Goal: Consume media (video, audio): Consume media (video, audio)

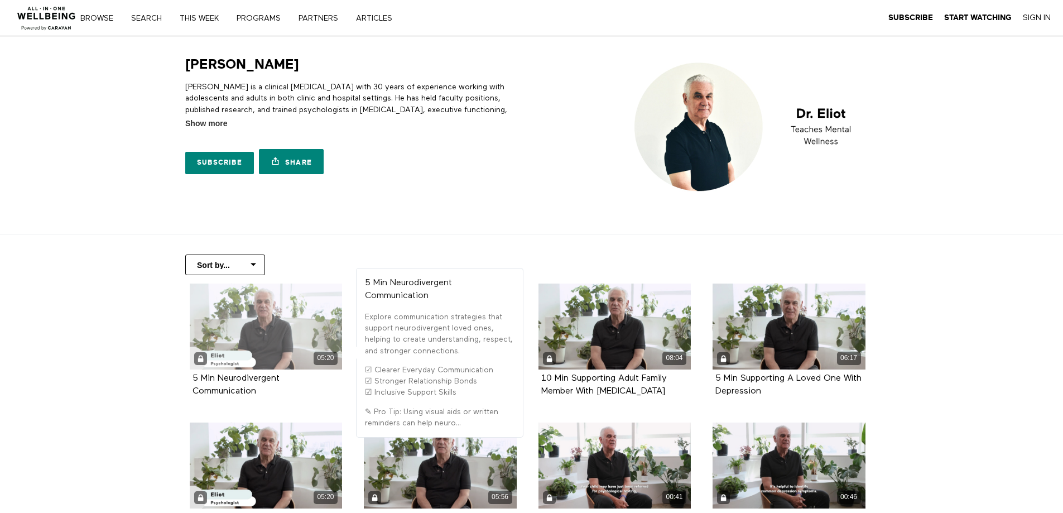
click at [254, 363] on div "05:20" at bounding box center [266, 357] width 153 height 13
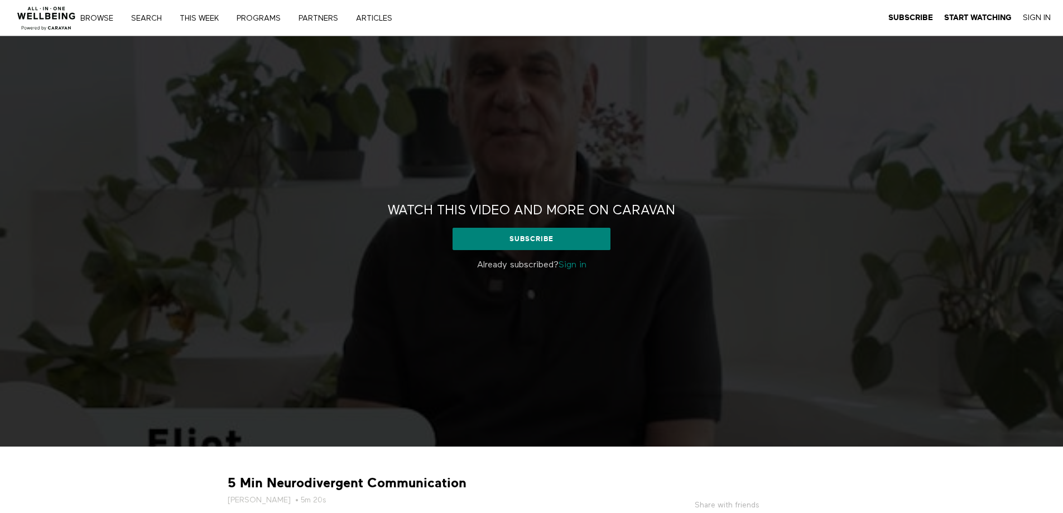
click at [583, 266] on link "Sign in" at bounding box center [572, 265] width 28 height 9
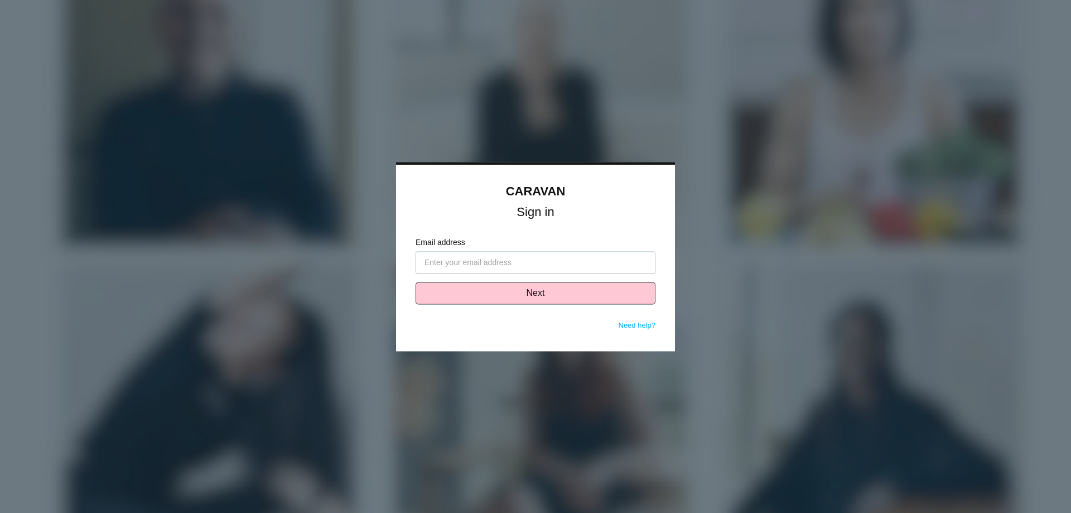
click at [518, 268] on input "Email address" at bounding box center [536, 262] width 240 height 22
click at [523, 262] on input "Email address" at bounding box center [536, 262] width 240 height 22
drag, startPoint x: 523, startPoint y: 262, endPoint x: 470, endPoint y: 258, distance: 53.1
click at [470, 257] on input "Email address" at bounding box center [536, 262] width 240 height 22
type input "[EMAIL_ADDRESS][DOMAIN_NAME]"
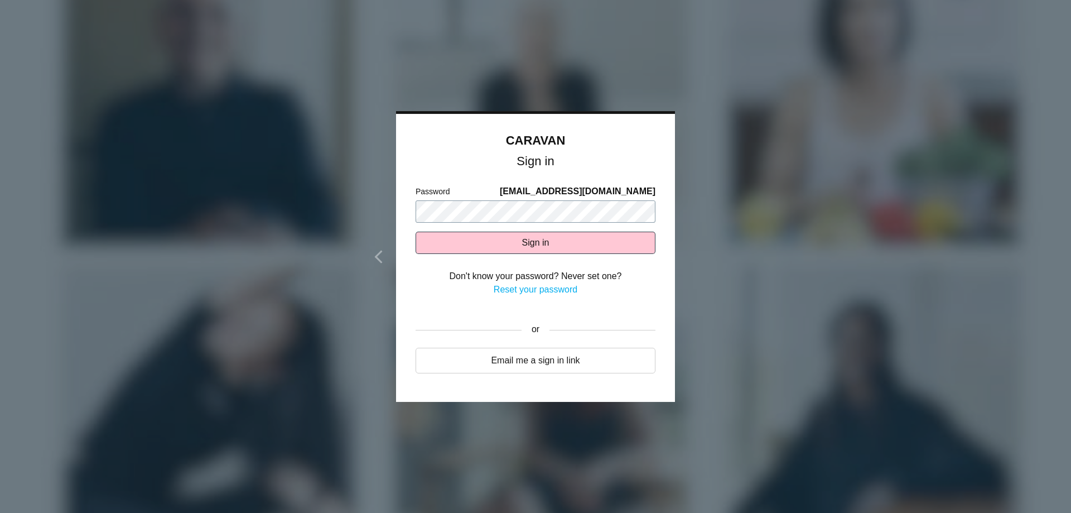
click at [416, 232] on button "Sign in" at bounding box center [536, 243] width 240 height 22
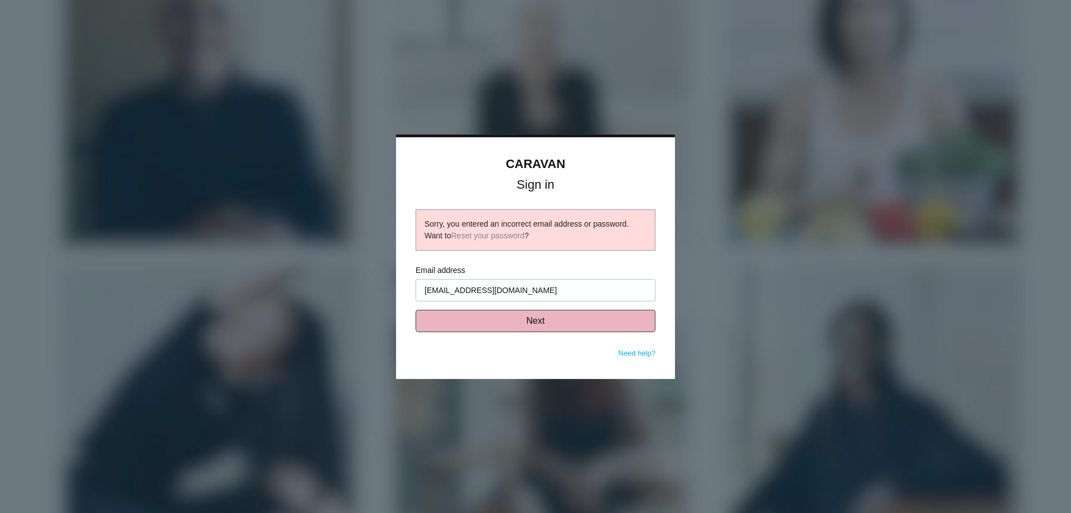
click at [538, 325] on button "Next" at bounding box center [536, 321] width 240 height 22
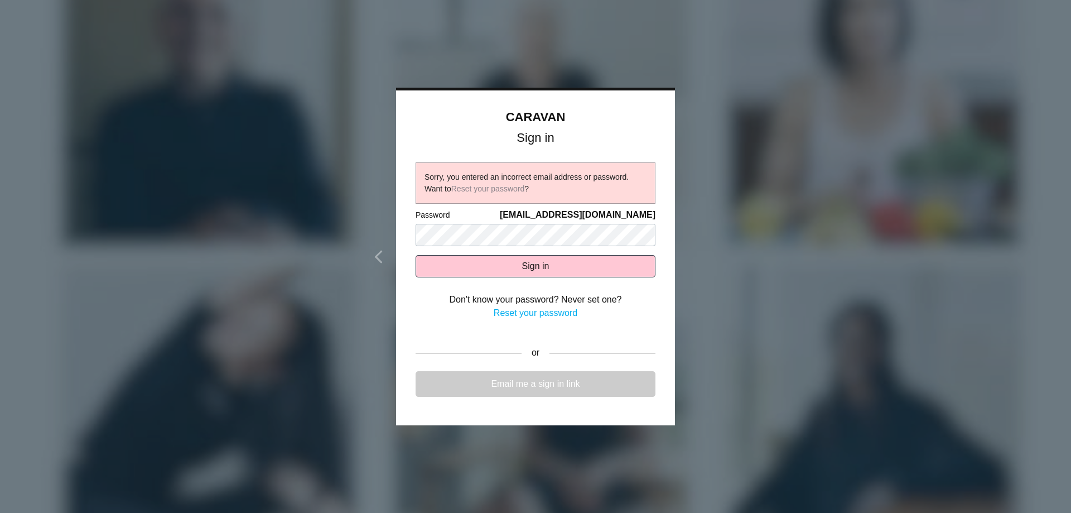
click at [568, 385] on link "Email me a sign in link" at bounding box center [536, 384] width 240 height 26
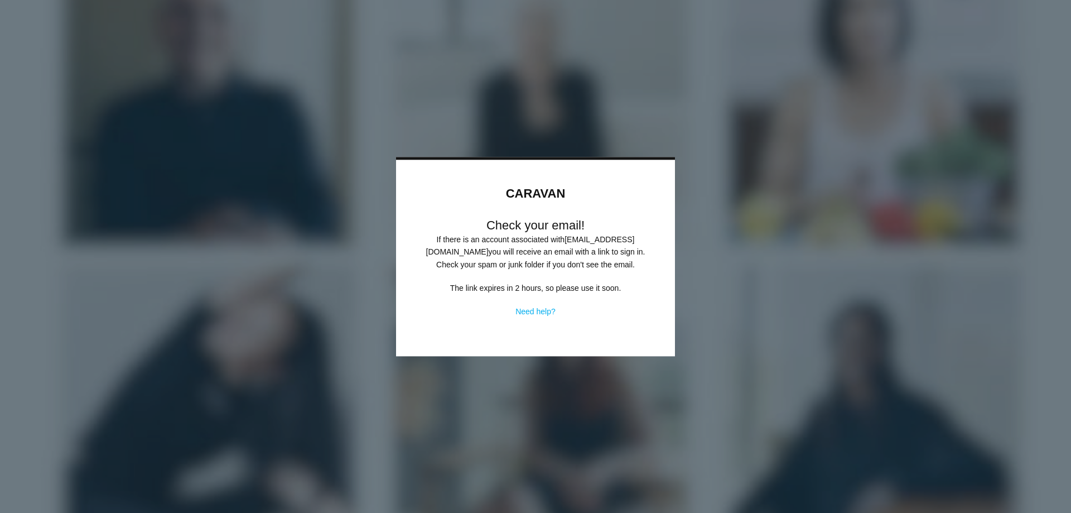
click at [545, 310] on link "Need help?" at bounding box center [535, 311] width 40 height 9
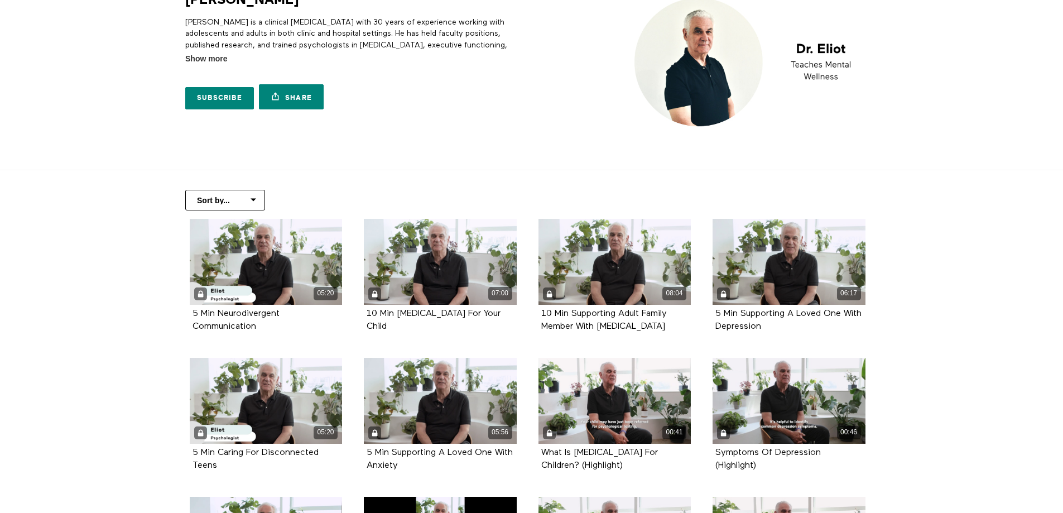
scroll to position [167, 0]
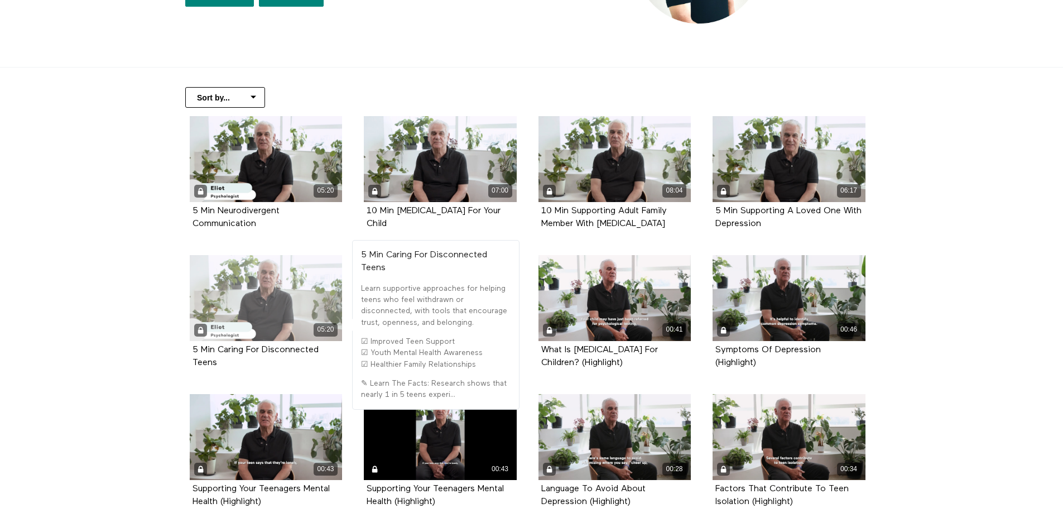
click at [277, 331] on div "05:20" at bounding box center [266, 329] width 153 height 13
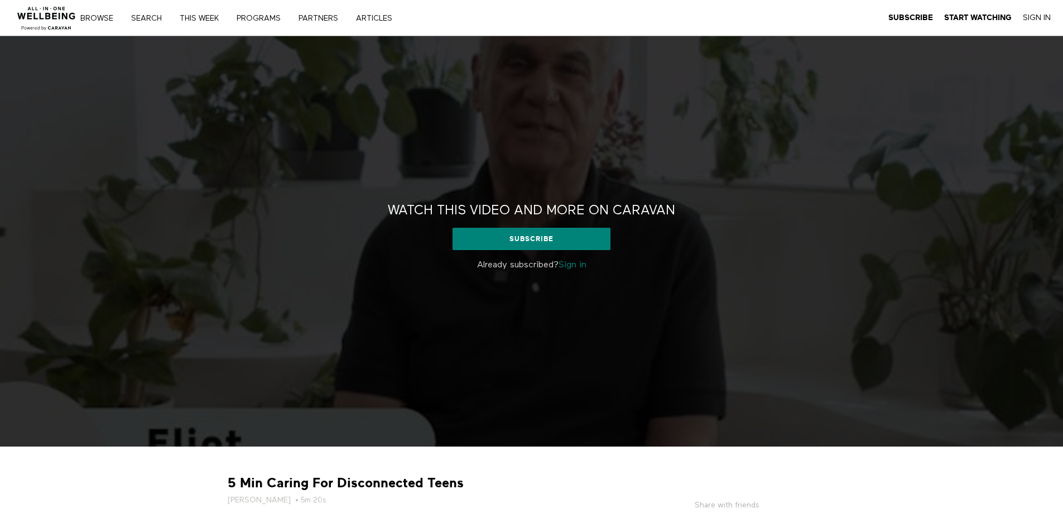
click at [580, 262] on link "Sign in" at bounding box center [572, 265] width 28 height 9
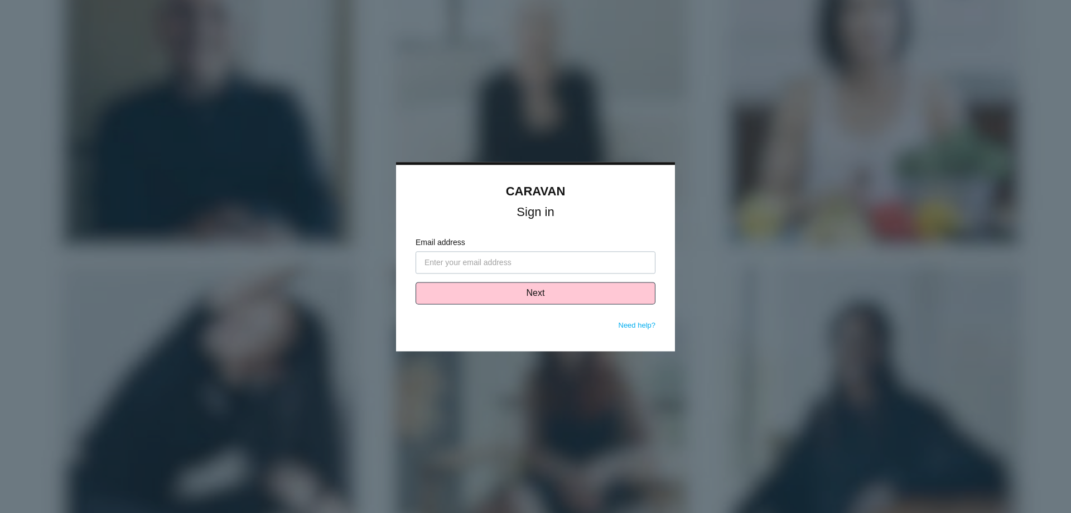
click at [566, 264] on input "Email address" at bounding box center [536, 262] width 240 height 22
type input "malatorre@vcc.org"
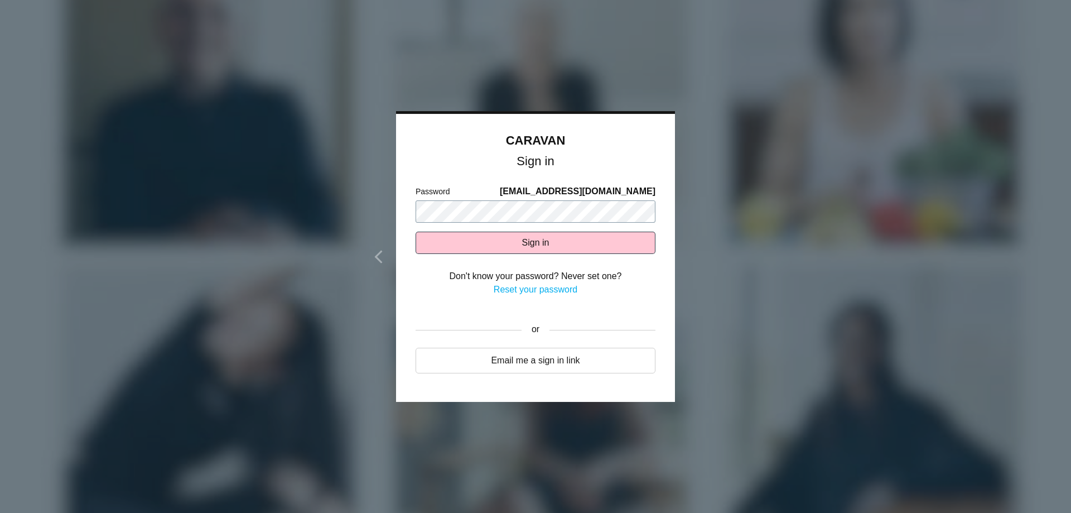
click at [416, 232] on button "Sign in" at bounding box center [536, 243] width 240 height 22
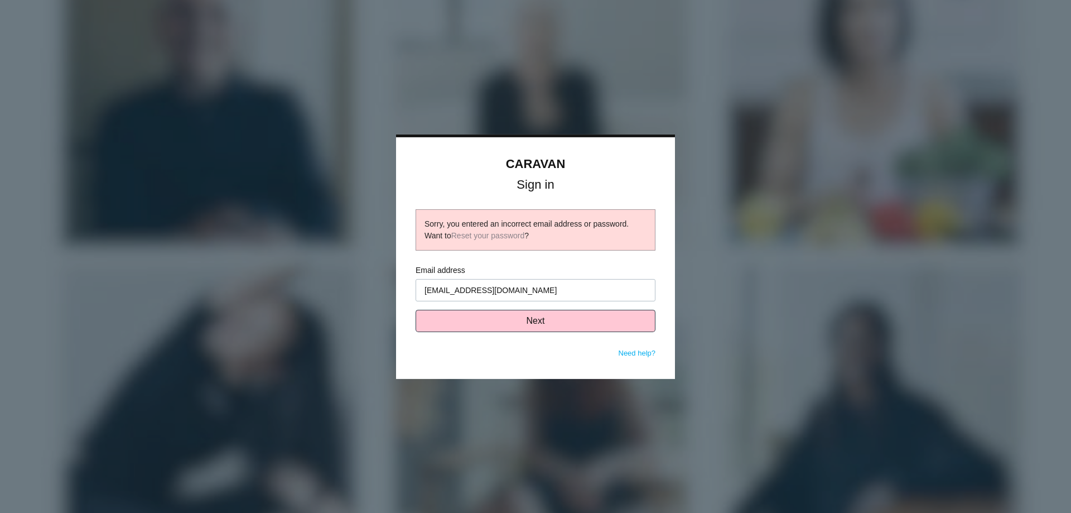
click at [645, 357] on p "Need help?" at bounding box center [637, 354] width 37 height 12
click at [647, 354] on link "Need help?" at bounding box center [637, 353] width 37 height 8
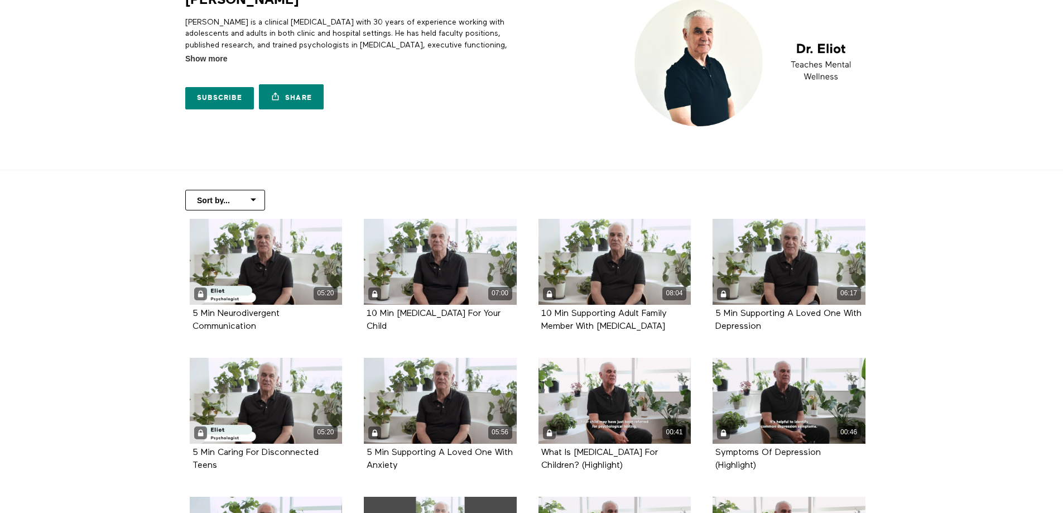
scroll to position [167, 0]
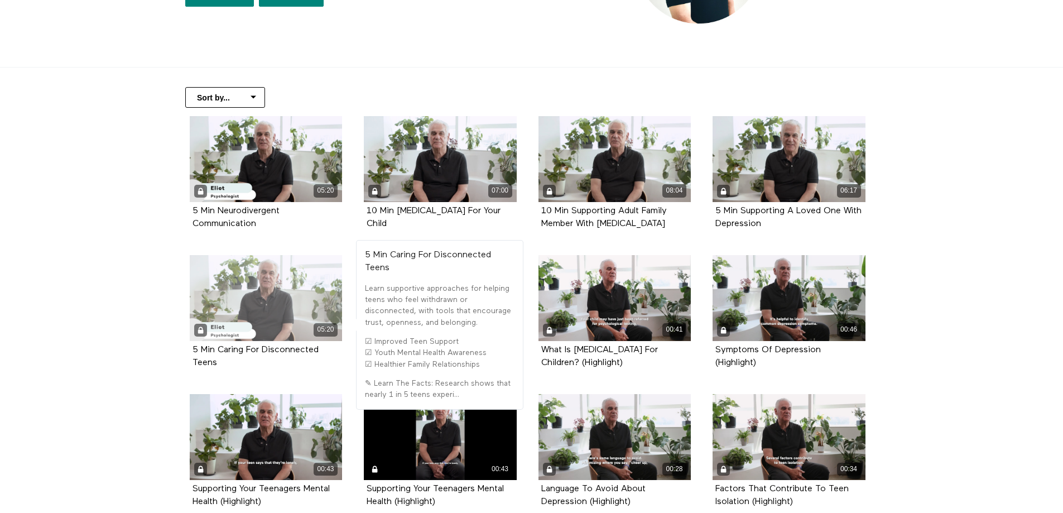
click at [272, 314] on div "05:20" at bounding box center [266, 298] width 153 height 86
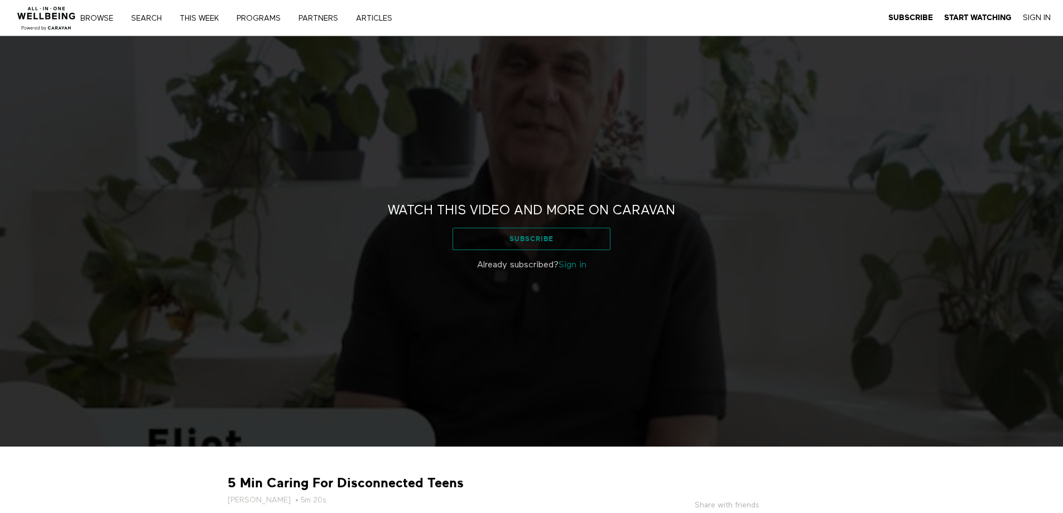
click at [547, 237] on link "Subscribe" at bounding box center [531, 239] width 158 height 22
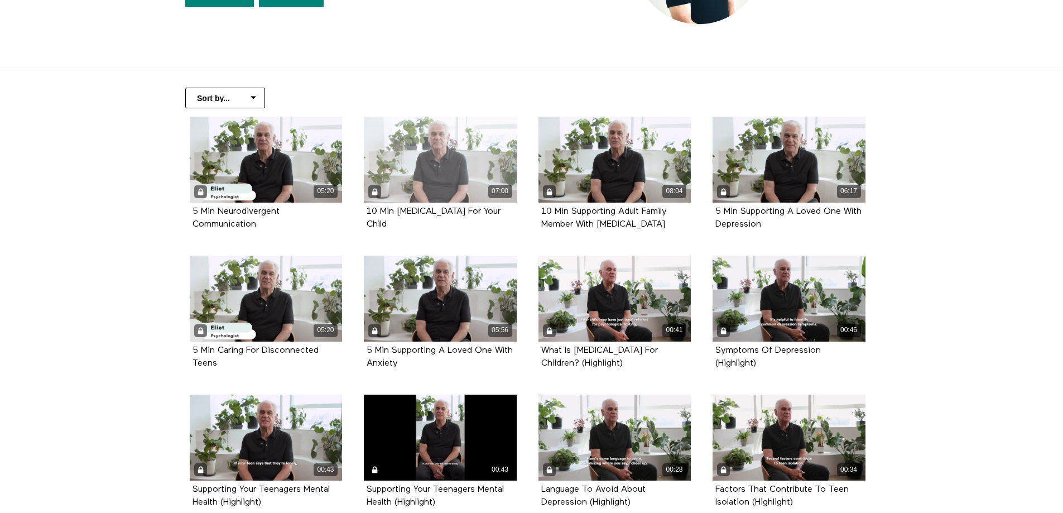
scroll to position [167, 0]
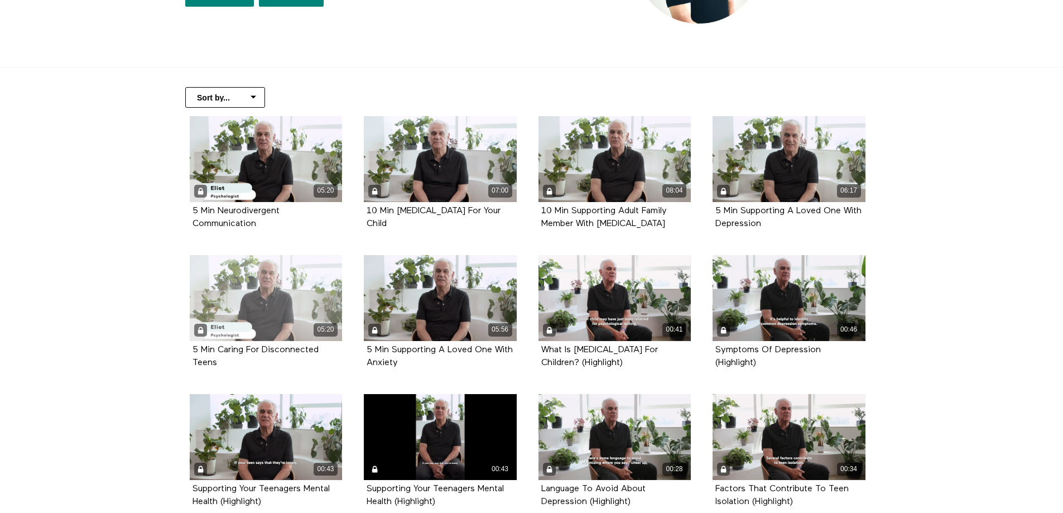
click at [267, 308] on div "05:20" at bounding box center [266, 298] width 153 height 86
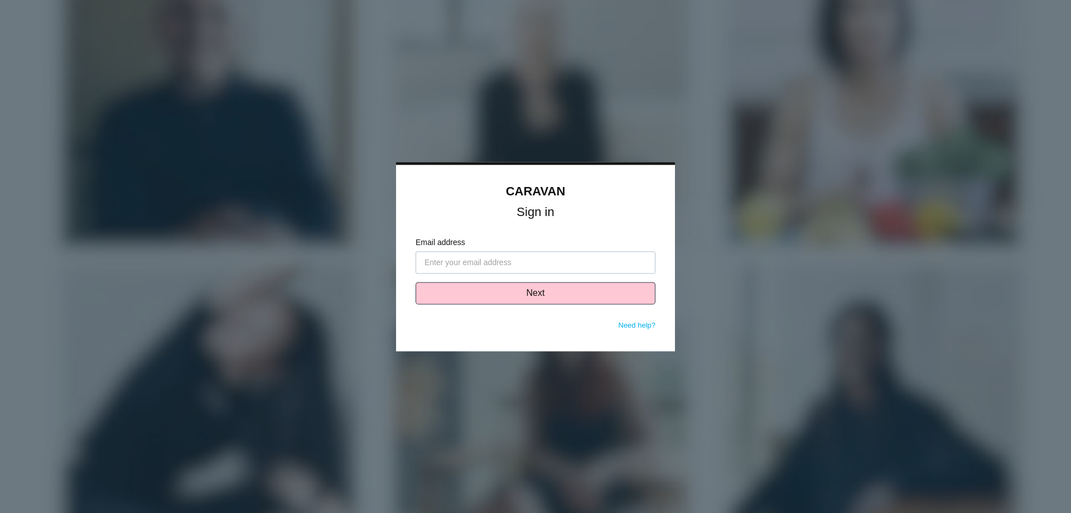
click at [576, 264] on input "Email address" at bounding box center [536, 262] width 240 height 22
type input "[EMAIL_ADDRESS][DOMAIN_NAME]"
click at [562, 291] on button "Next" at bounding box center [536, 293] width 240 height 22
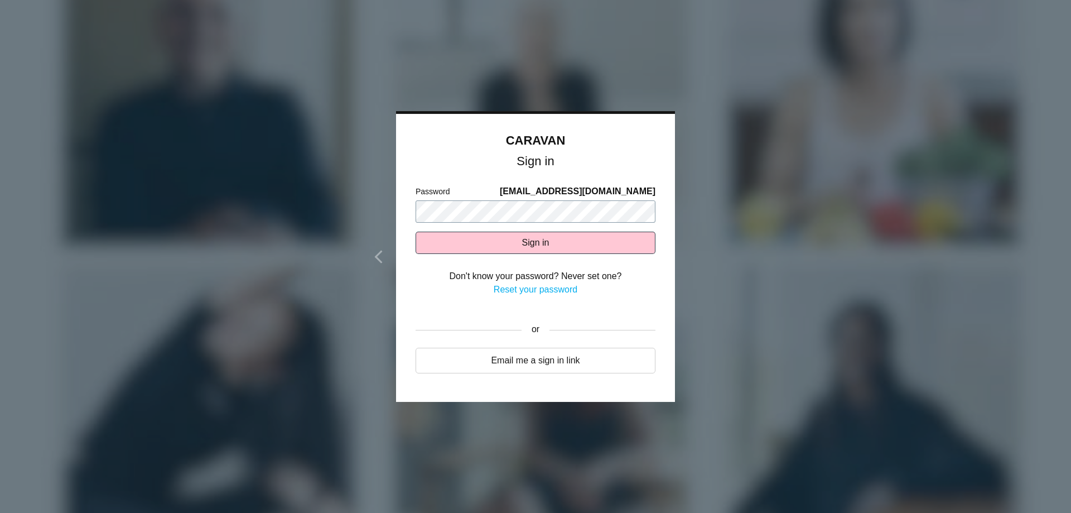
click at [416, 232] on button "Sign in" at bounding box center [536, 243] width 240 height 22
